Goal: Task Accomplishment & Management: Manage account settings

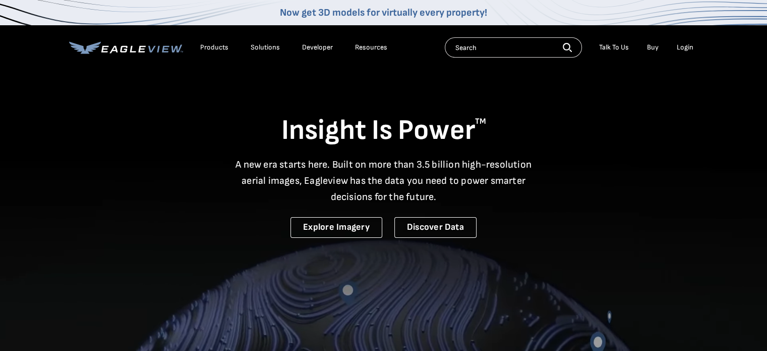
click at [685, 43] on div "Login" at bounding box center [685, 47] width 17 height 9
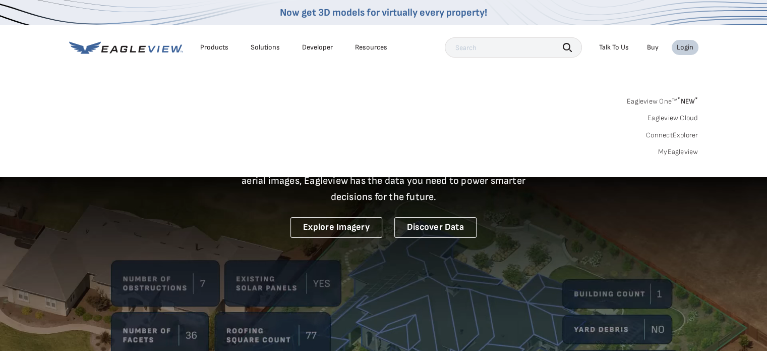
click at [674, 155] on link "MyEagleview" at bounding box center [678, 151] width 40 height 9
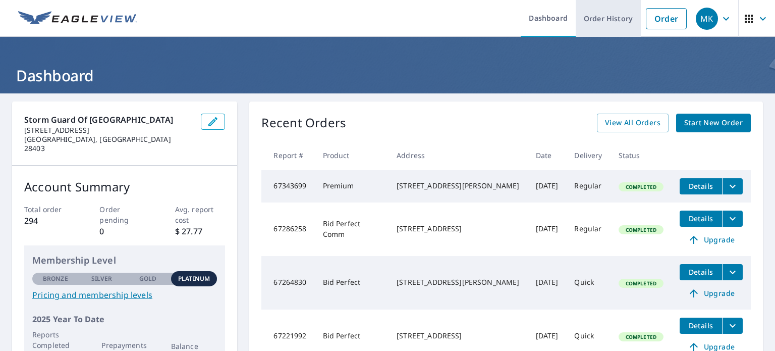
click at [612, 25] on link "Order History" at bounding box center [608, 18] width 65 height 37
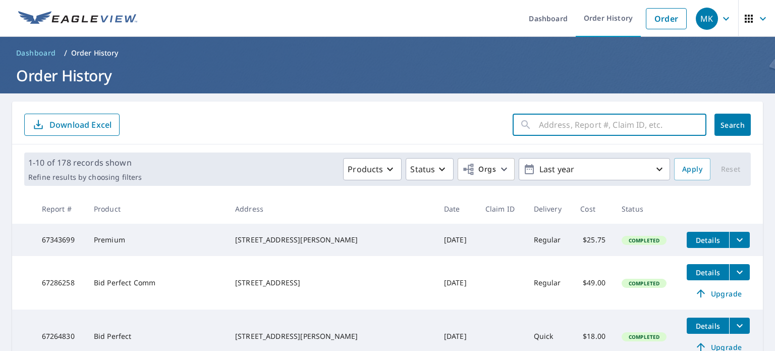
click at [549, 127] on input "text" at bounding box center [622, 124] width 167 height 28
type input "600"
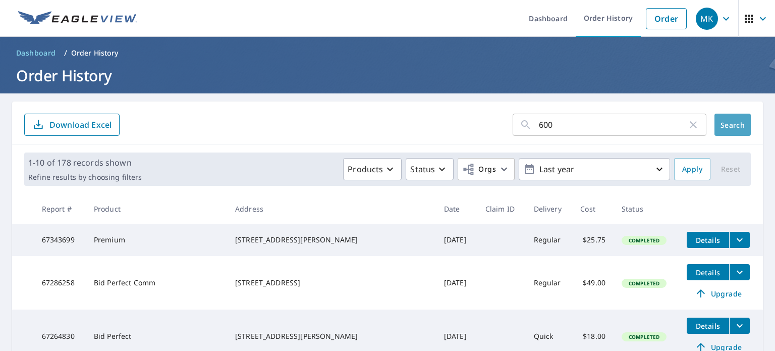
click at [735, 123] on span "Search" at bounding box center [732, 125] width 20 height 10
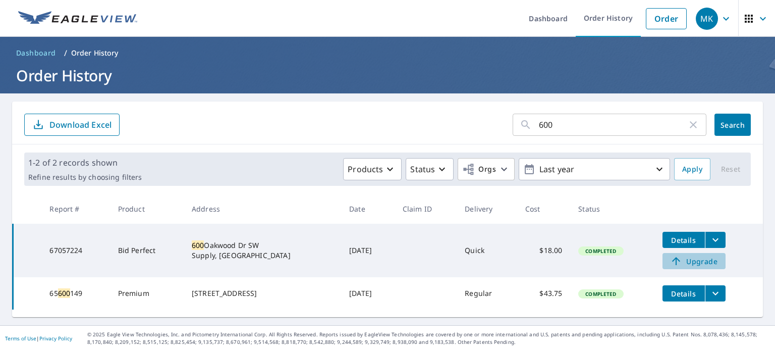
click at [700, 261] on span "Upgrade" at bounding box center [693, 261] width 51 height 12
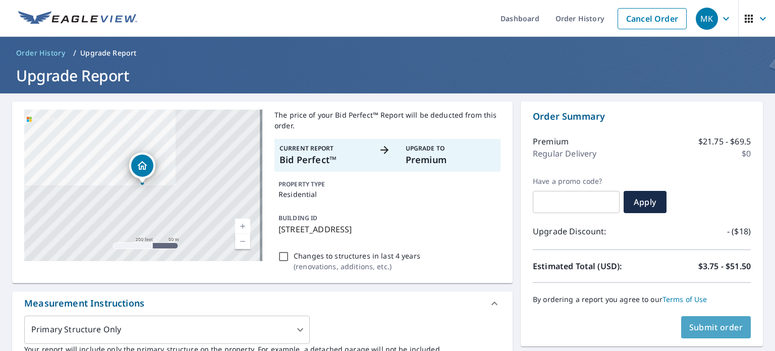
click at [704, 324] on span "Submit order" at bounding box center [716, 326] width 54 height 11
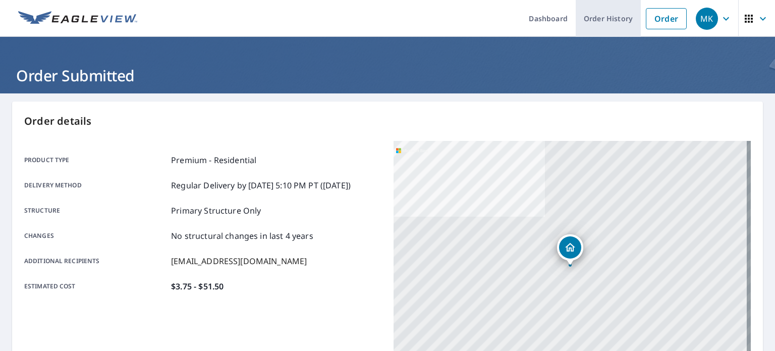
click at [613, 19] on link "Order History" at bounding box center [608, 18] width 65 height 37
